Goal: Information Seeking & Learning: Learn about a topic

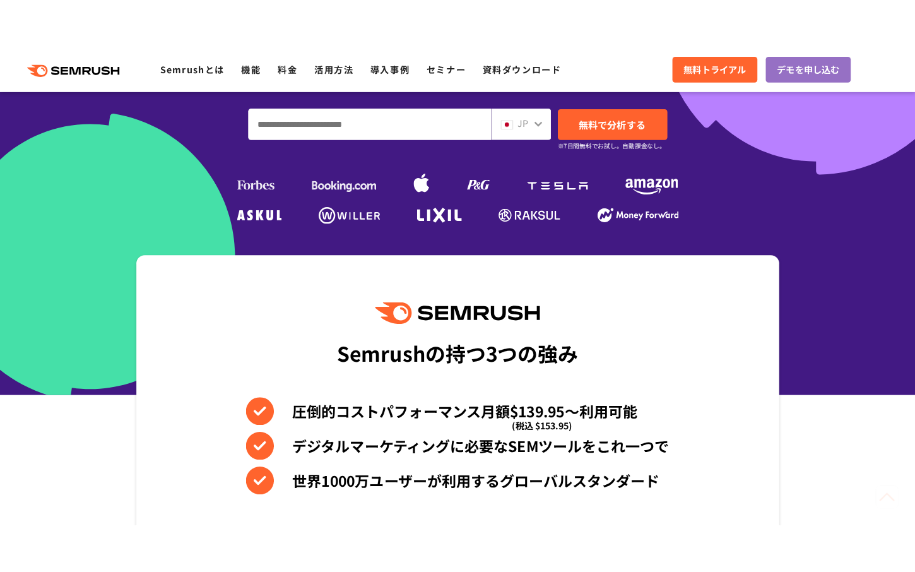
scroll to position [371, 0]
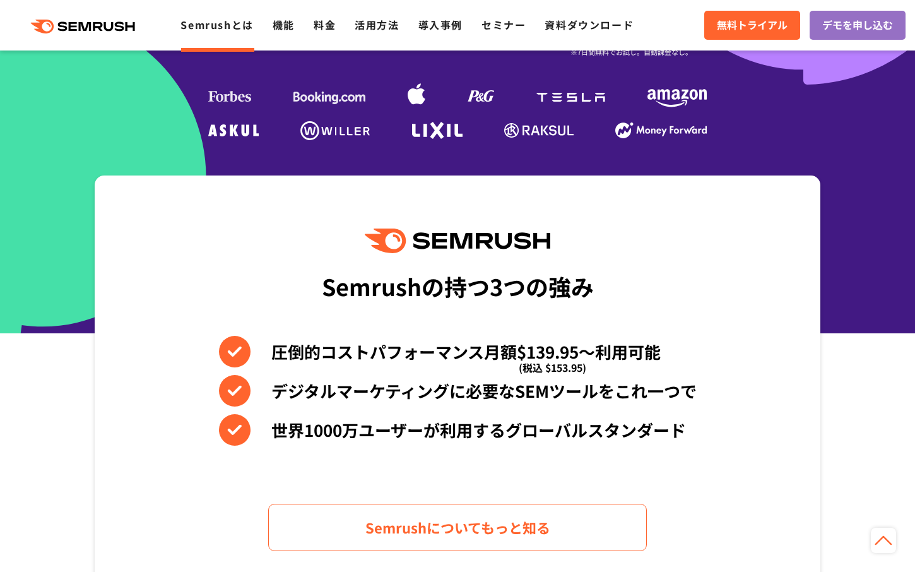
click at [225, 26] on link "Semrushとは" at bounding box center [217, 24] width 73 height 15
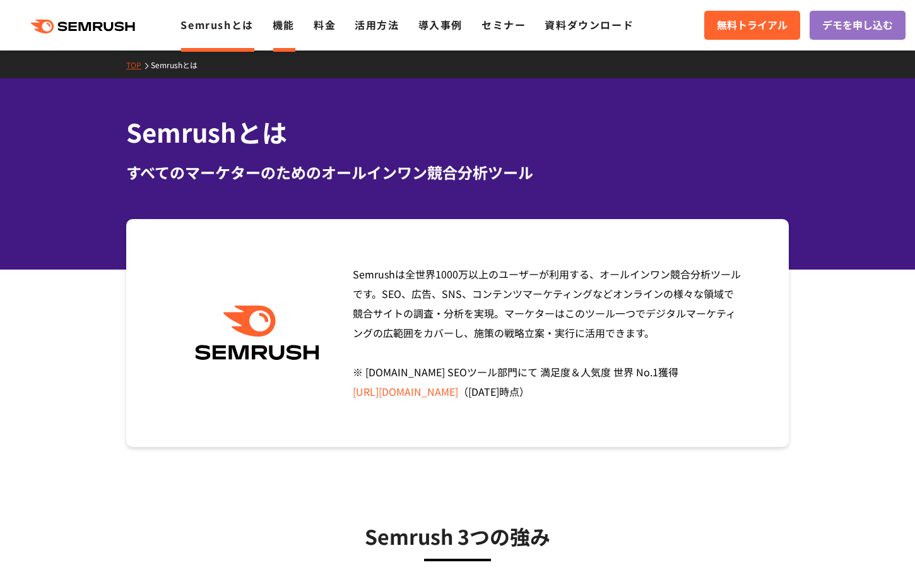
click at [290, 25] on link "機能" at bounding box center [284, 24] width 22 height 15
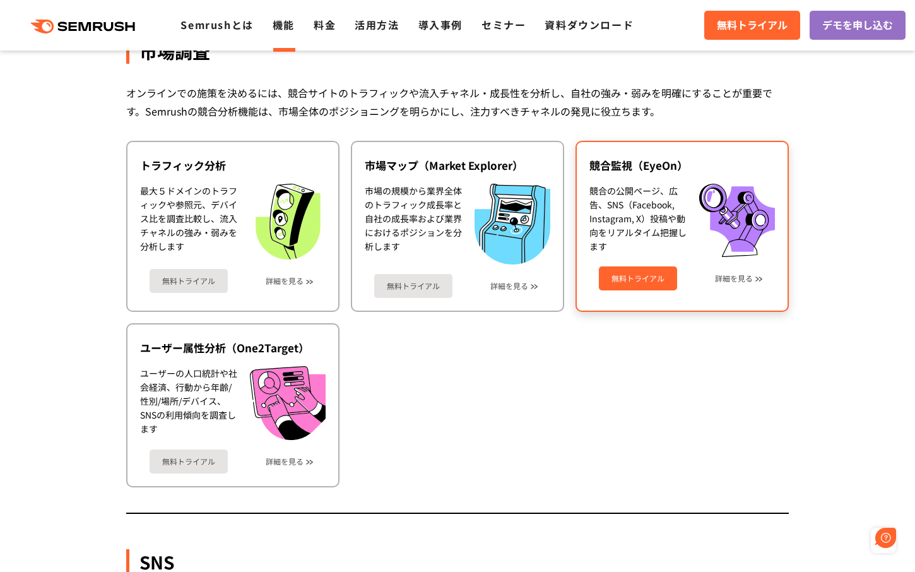
scroll to position [2235, 0]
